Goal: Find specific page/section

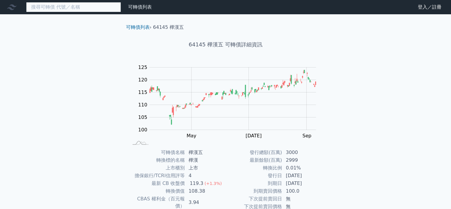
click at [89, 8] on input at bounding box center [73, 7] width 95 height 10
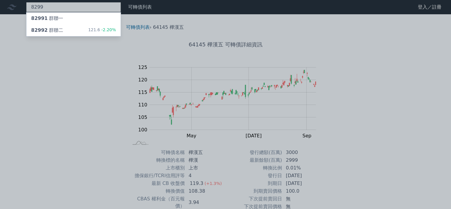
type input "8299"
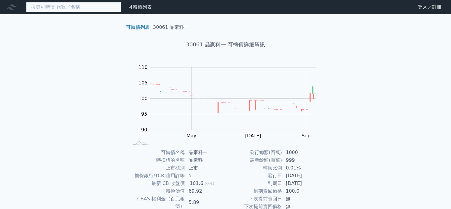
click at [109, 6] on input at bounding box center [73, 7] width 95 height 10
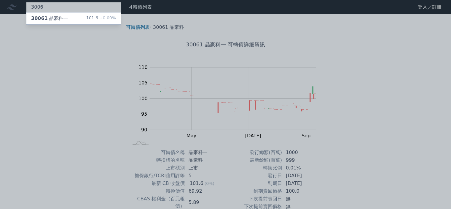
type input "3006"
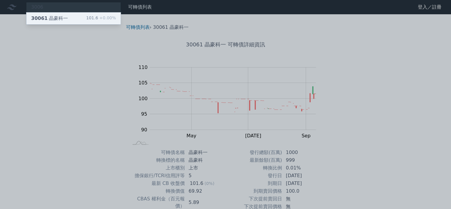
click at [78, 16] on div "30061 晶豪科一 101.6 +0.00%" at bounding box center [73, 18] width 94 height 12
